Goal: Transaction & Acquisition: Purchase product/service

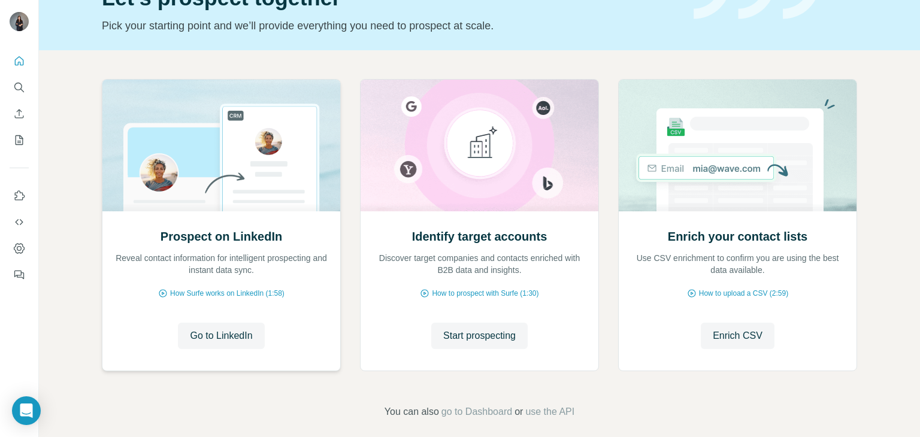
scroll to position [80, 0]
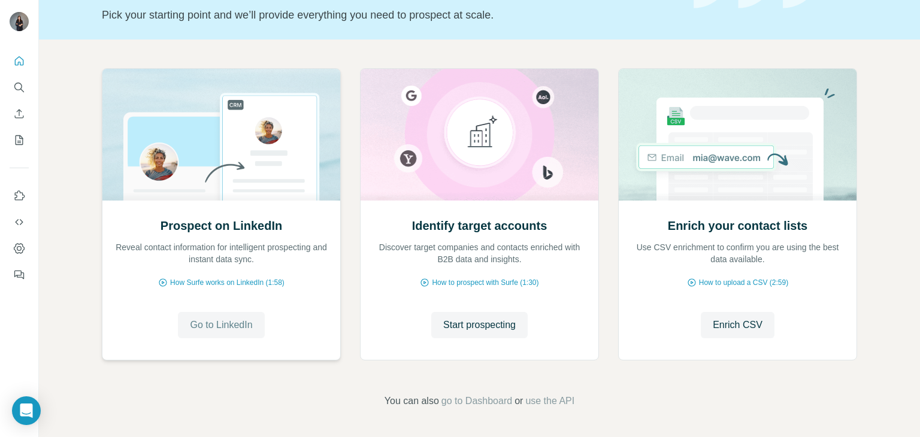
click at [230, 331] on span "Go to LinkedIn" at bounding box center [221, 325] width 62 height 14
click at [19, 145] on icon "My lists" at bounding box center [19, 140] width 12 height 12
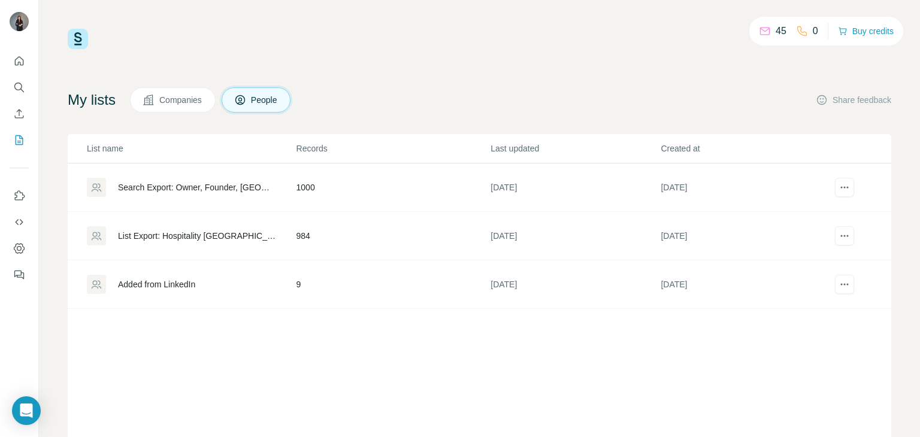
click at [760, 31] on icon at bounding box center [765, 30] width 10 height 4
click at [776, 32] on p "45" at bounding box center [781, 31] width 11 height 14
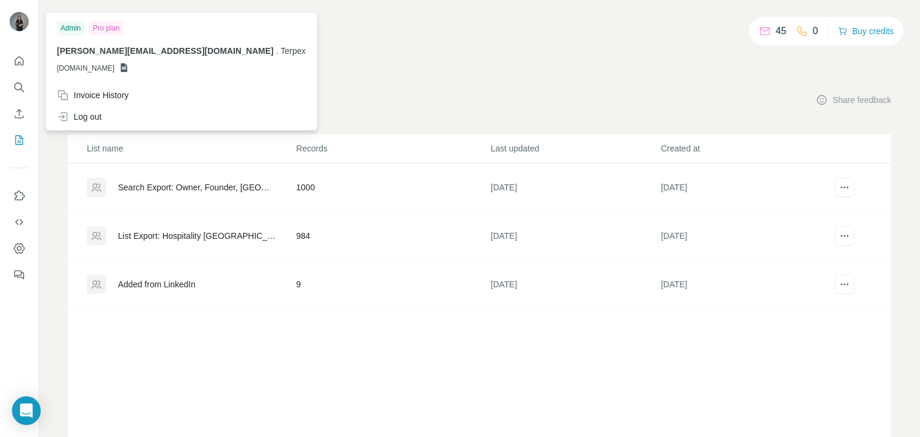
click at [17, 22] on img at bounding box center [19, 21] width 19 height 19
click at [110, 98] on div "Invoice History" at bounding box center [93, 95] width 72 height 12
click at [195, 407] on button "Close" at bounding box center [197, 401] width 38 height 22
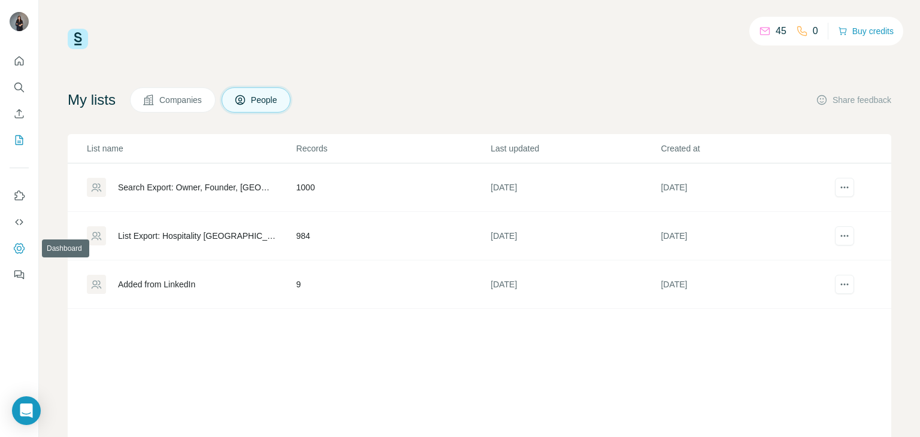
click at [16, 247] on icon "Dashboard" at bounding box center [19, 249] width 12 height 12
click at [851, 29] on button "Buy credits" at bounding box center [866, 31] width 56 height 17
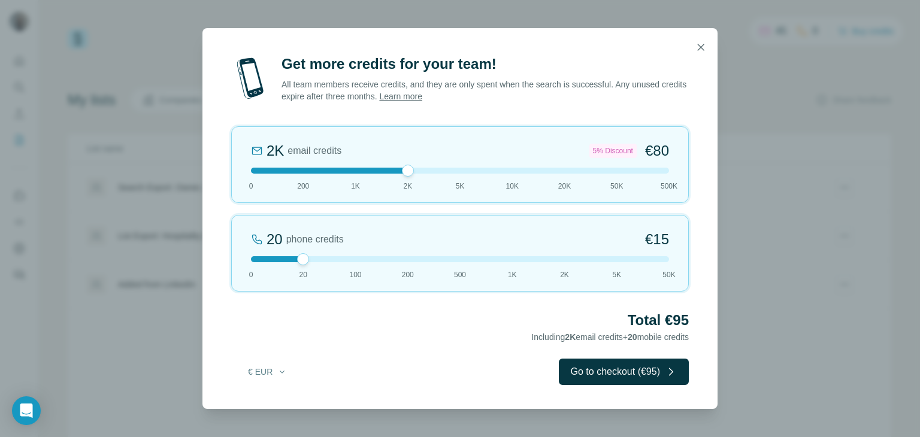
drag, startPoint x: 305, startPoint y: 171, endPoint x: 427, endPoint y: 179, distance: 121.9
click at [427, 179] on div "2K email credits 5% Discount €80 0 200 1K 2K 5K 10K 20K 50K 500K" at bounding box center [460, 164] width 458 height 77
drag, startPoint x: 409, startPoint y: 170, endPoint x: 362, endPoint y: 173, distance: 46.8
click at [362, 173] on div at bounding box center [460, 171] width 418 height 6
click at [699, 49] on icon "button" at bounding box center [701, 47] width 7 height 7
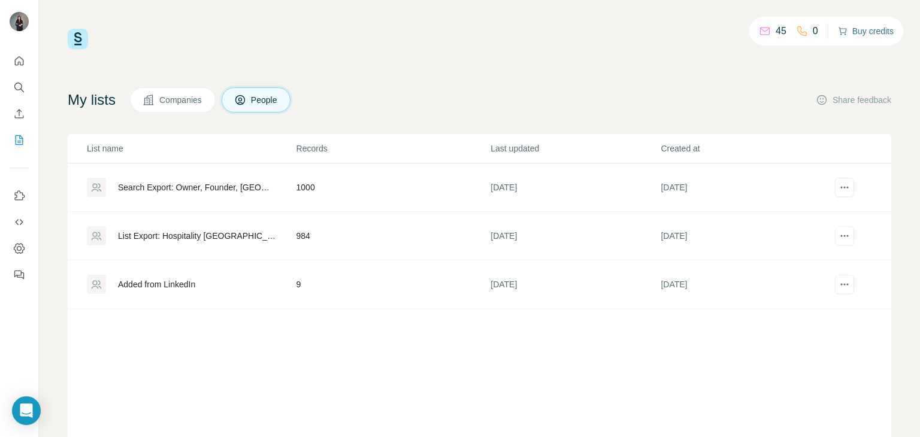
click at [850, 25] on button "Buy credits" at bounding box center [866, 31] width 56 height 17
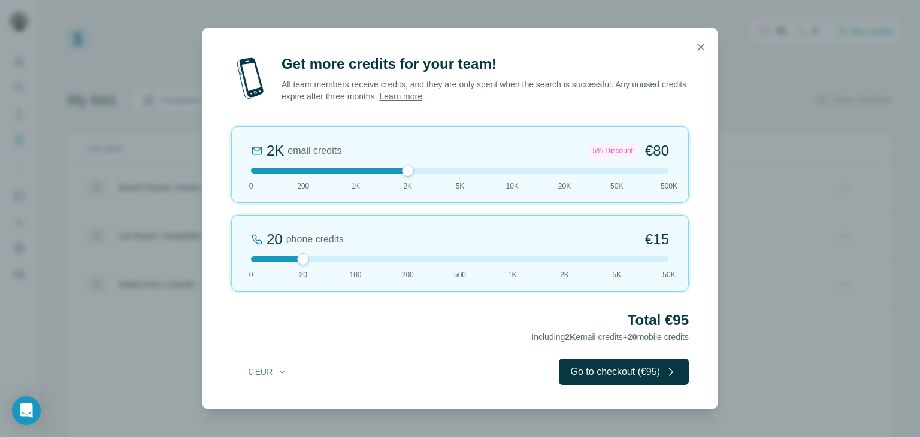
drag, startPoint x: 301, startPoint y: 168, endPoint x: 400, endPoint y: 174, distance: 98.4
click at [400, 174] on div "2K email credits 5% Discount €80 0 200 1K 2K 5K 10K 20K 50K 500K" at bounding box center [460, 164] width 458 height 77
click at [774, 77] on div "Get more credits for your team! All team members receive credits, and they are …" at bounding box center [460, 218] width 920 height 437
